Goal: Find specific page/section

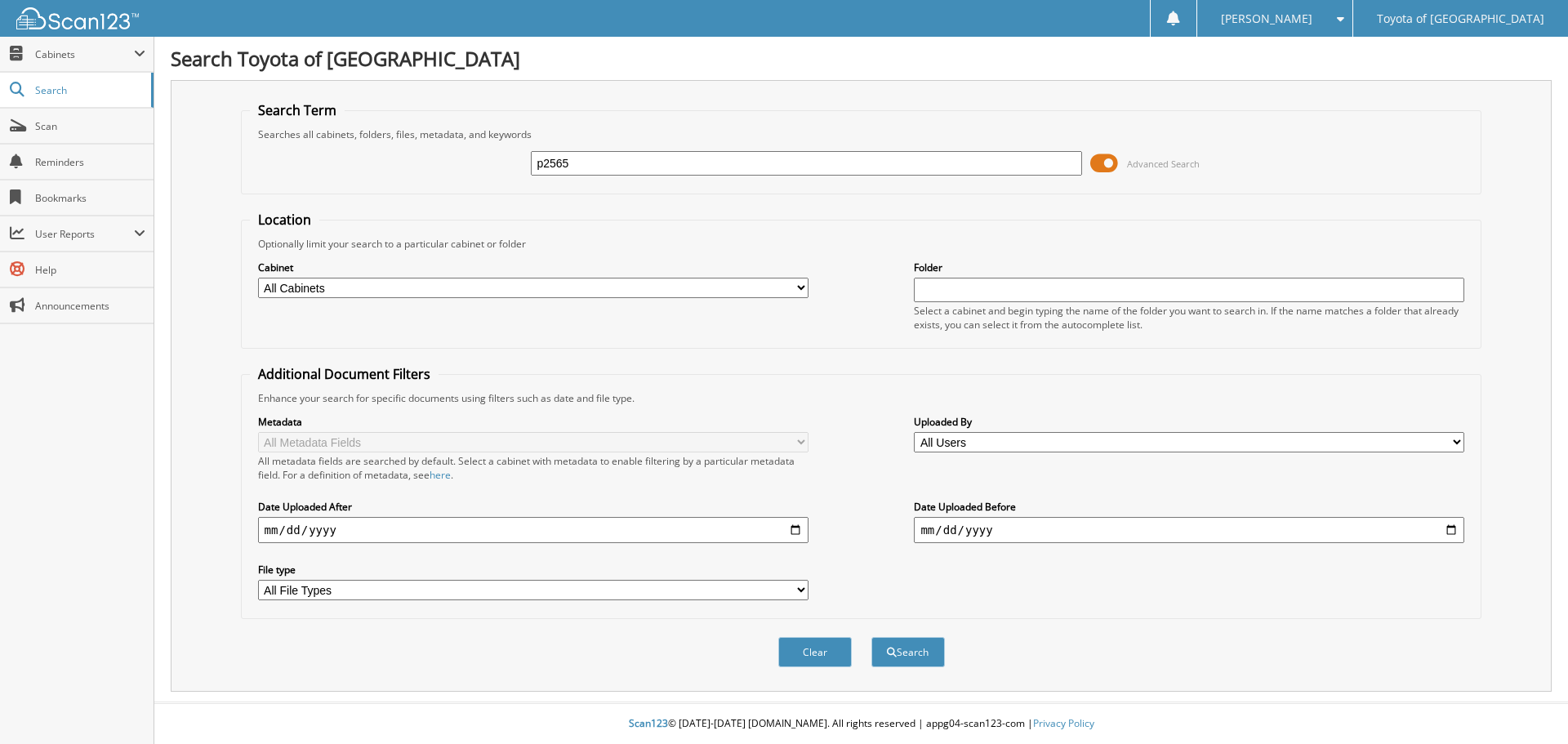
type input "p2565"
click at [871, 638] on button "Search" at bounding box center [907, 652] width 73 height 30
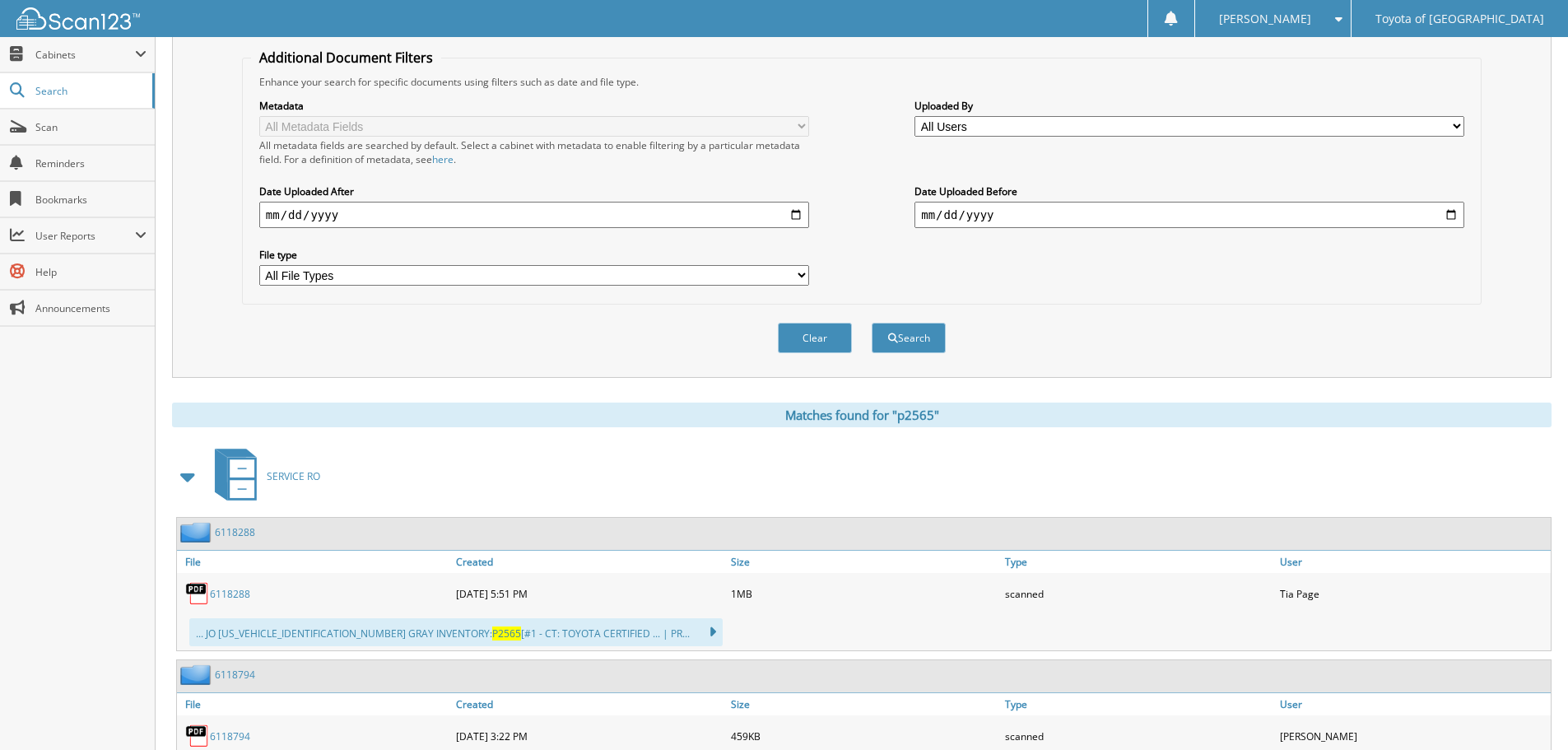
scroll to position [112, 0]
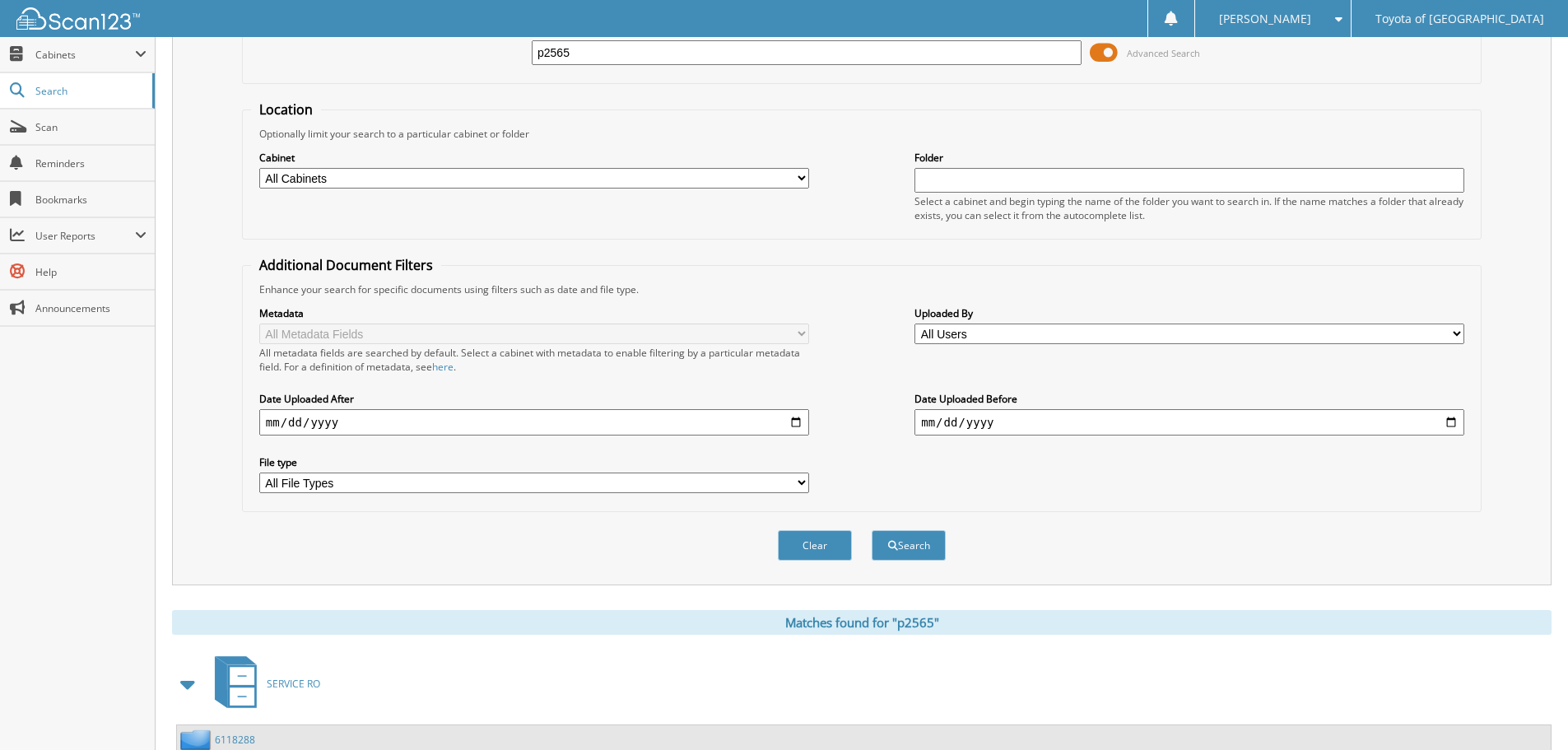
click at [588, 59] on input "p2565" at bounding box center [807, 52] width 550 height 25
type input "p2585"
click at [872, 531] on button "Search" at bounding box center [908, 545] width 74 height 31
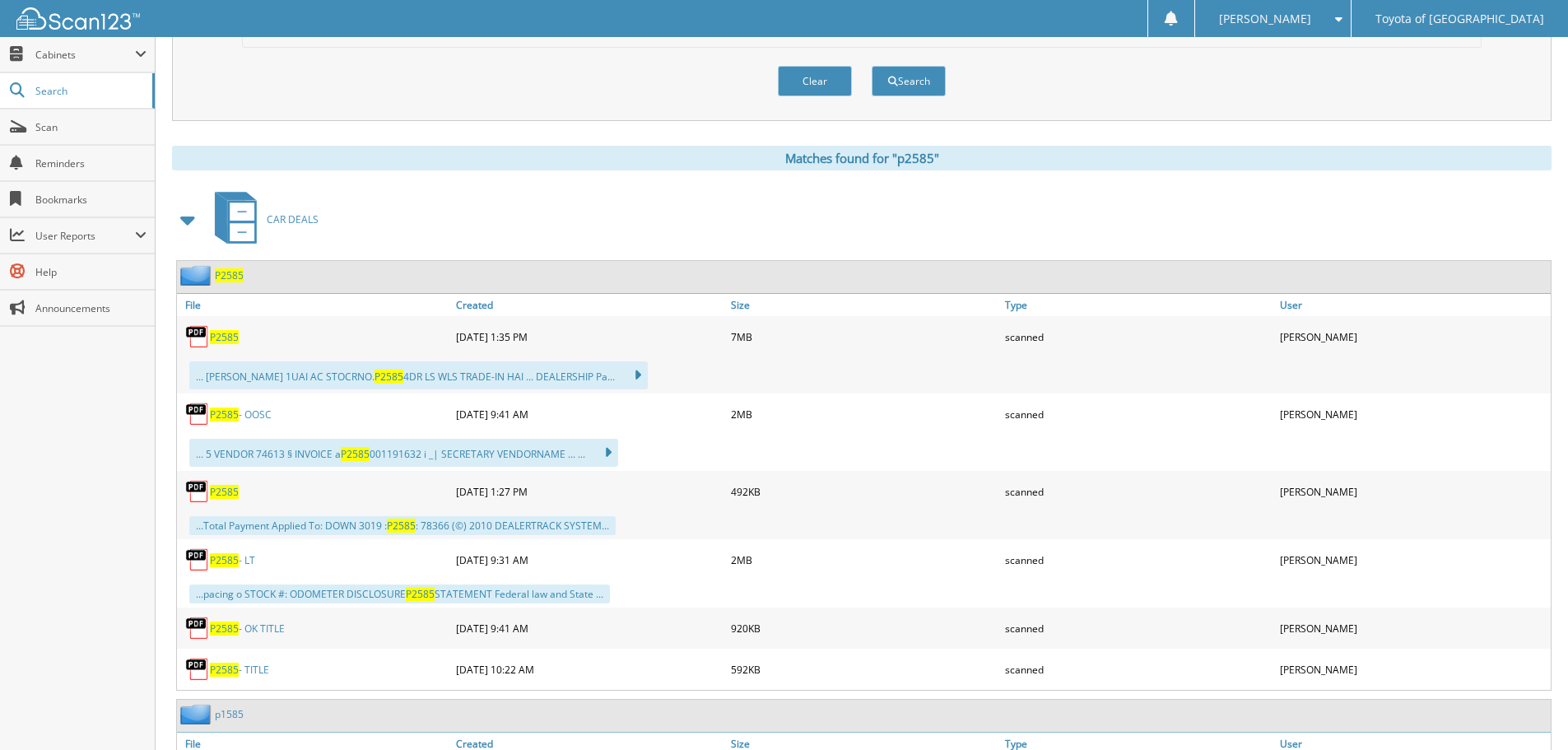
click at [220, 331] on link "P2585" at bounding box center [223, 338] width 29 height 14
